Goal: Transaction & Acquisition: Purchase product/service

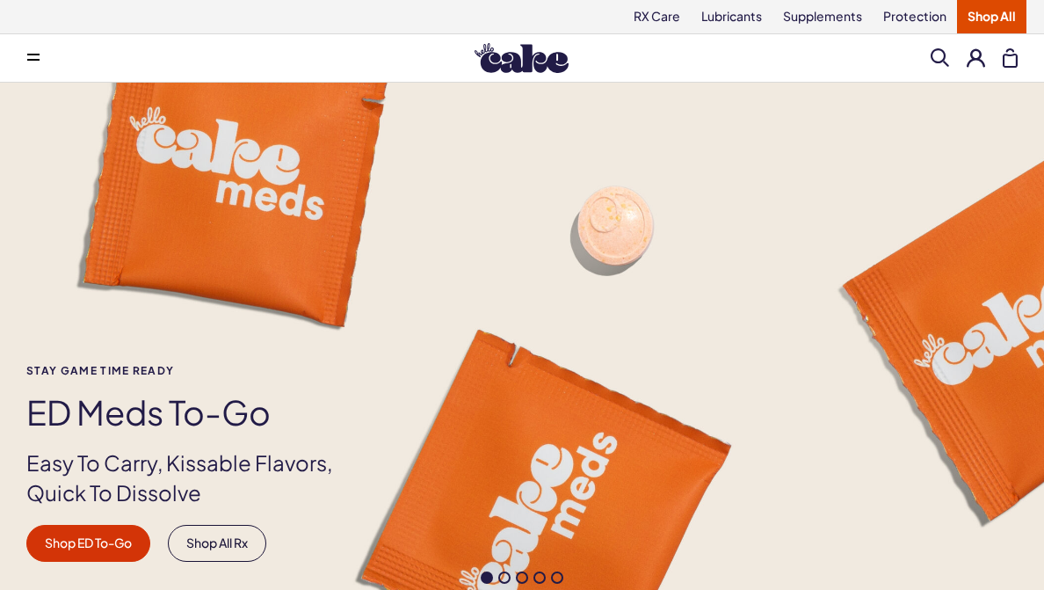
click at [30, 58] on span at bounding box center [33, 58] width 12 height 9
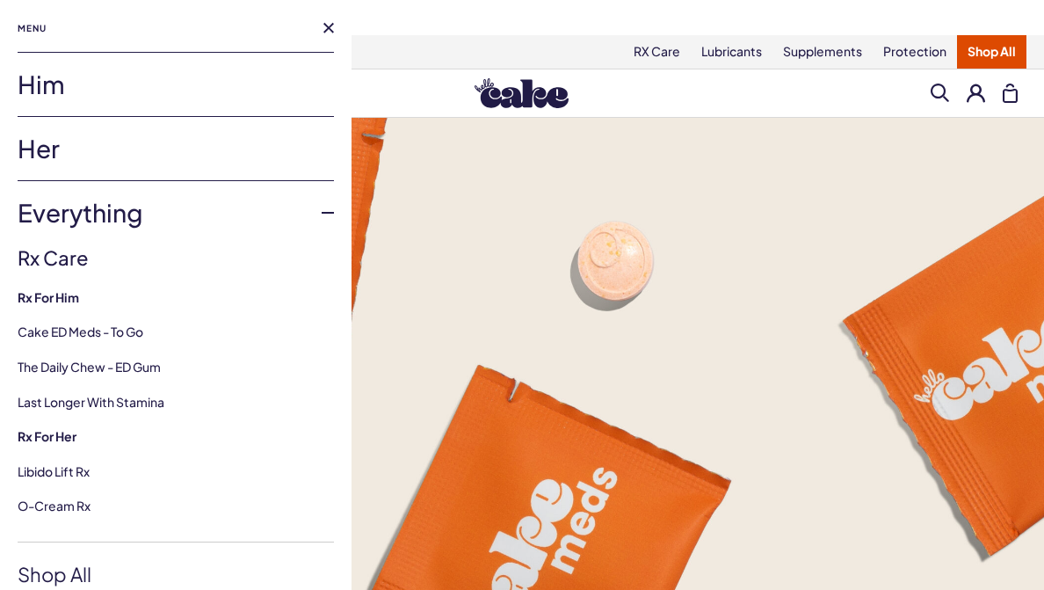
click at [69, 143] on link "Her" at bounding box center [176, 148] width 316 height 63
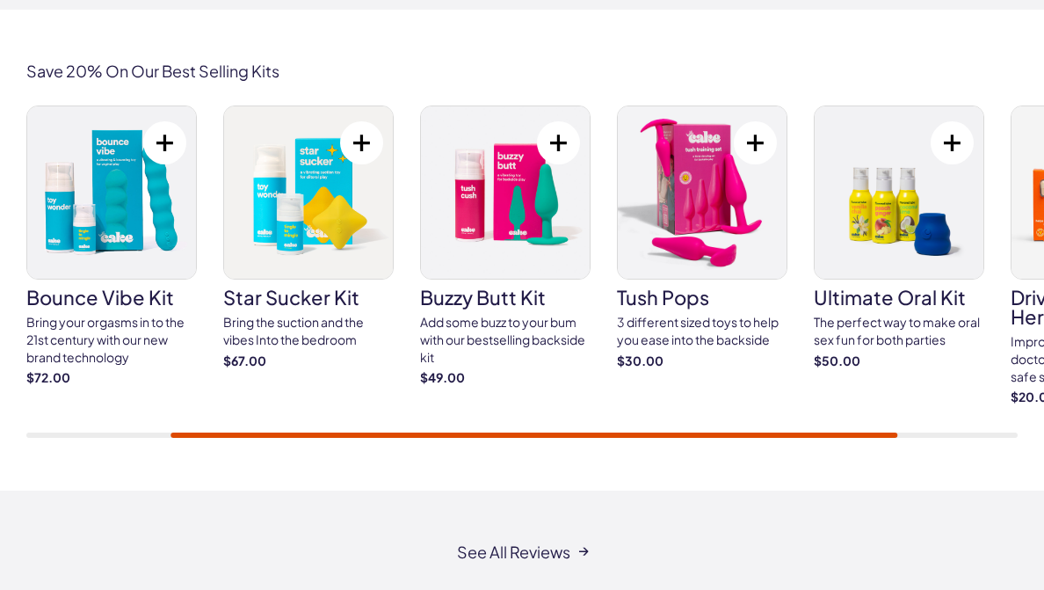
scroll to position [3134, 0]
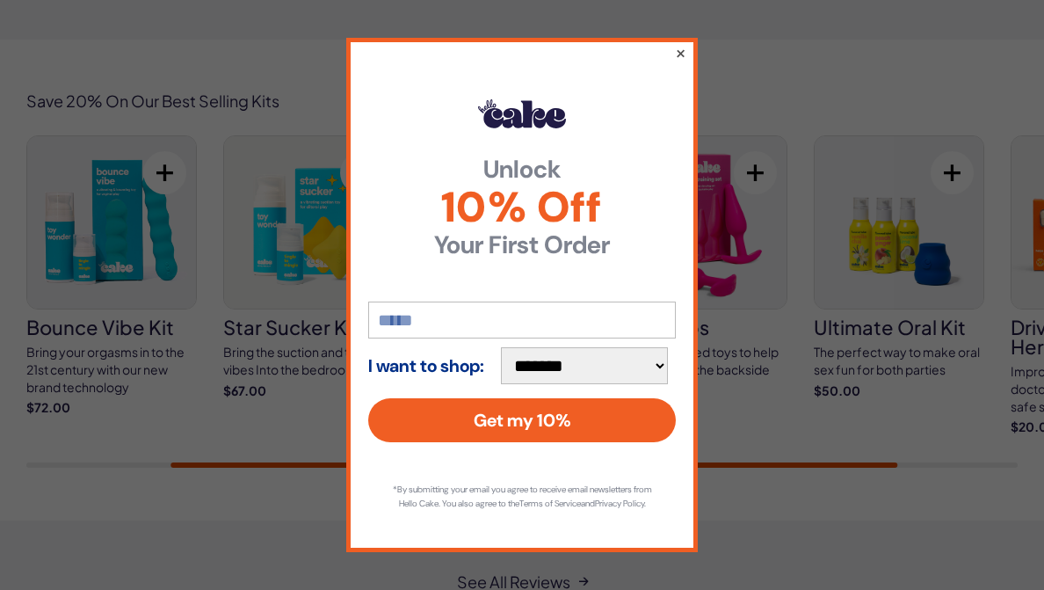
click at [683, 46] on button "×" at bounding box center [680, 52] width 11 height 21
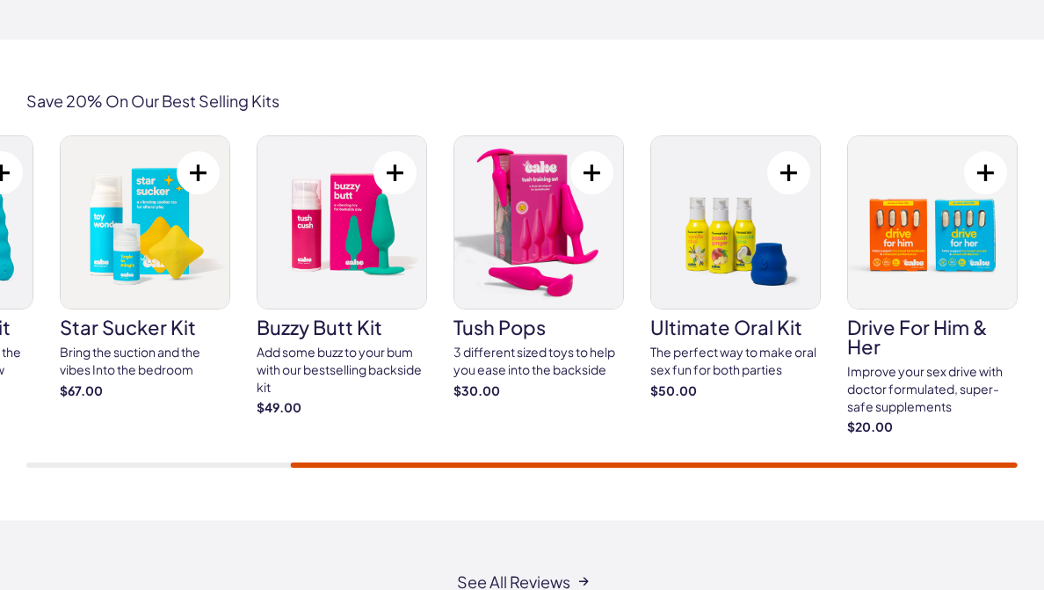
drag, startPoint x: 718, startPoint y: 431, endPoint x: 667, endPoint y: 425, distance: 51.2
click at [656, 427] on div "Save 20% On Our Best Selling Kits little sucker kit Explore Stimulation for Her…" at bounding box center [522, 280] width 1044 height 481
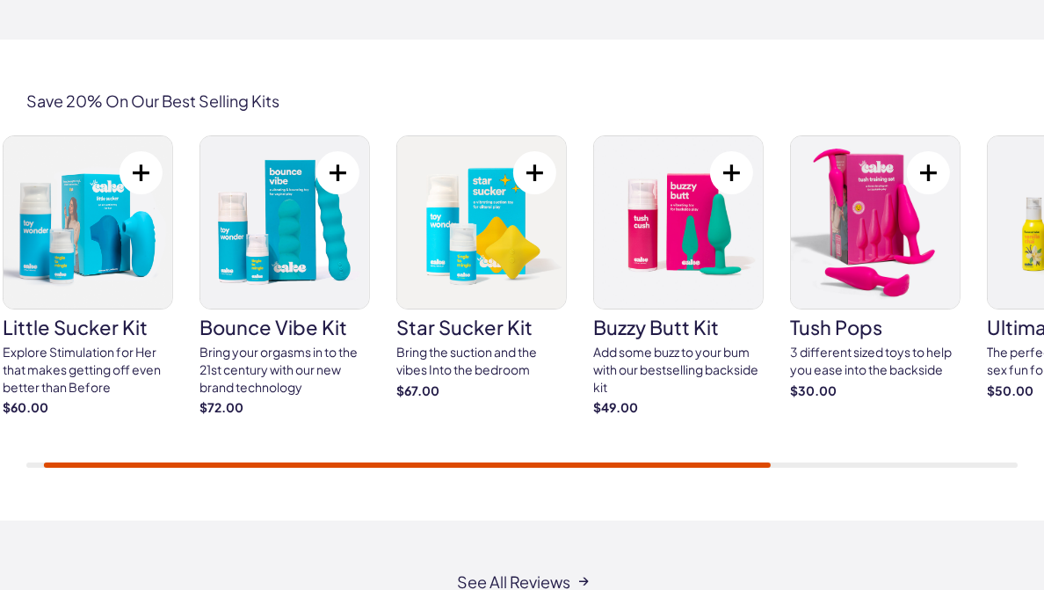
click at [253, 399] on div "little sucker kit Explore Stimulation for Her that makes getting off even bette…" at bounding box center [521, 300] width 991 height 331
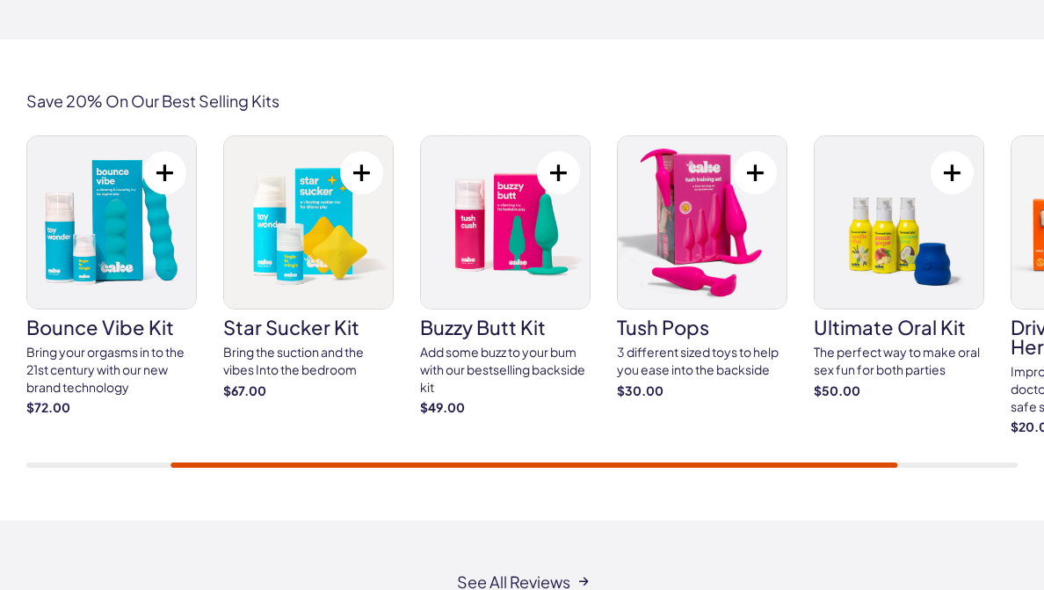
drag, startPoint x: 38, startPoint y: 552, endPoint x: 31, endPoint y: 562, distance: 12.0
click at [38, 573] on div "See All Reviews" at bounding box center [522, 595] width 1009 height 44
